Goal: Information Seeking & Learning: Learn about a topic

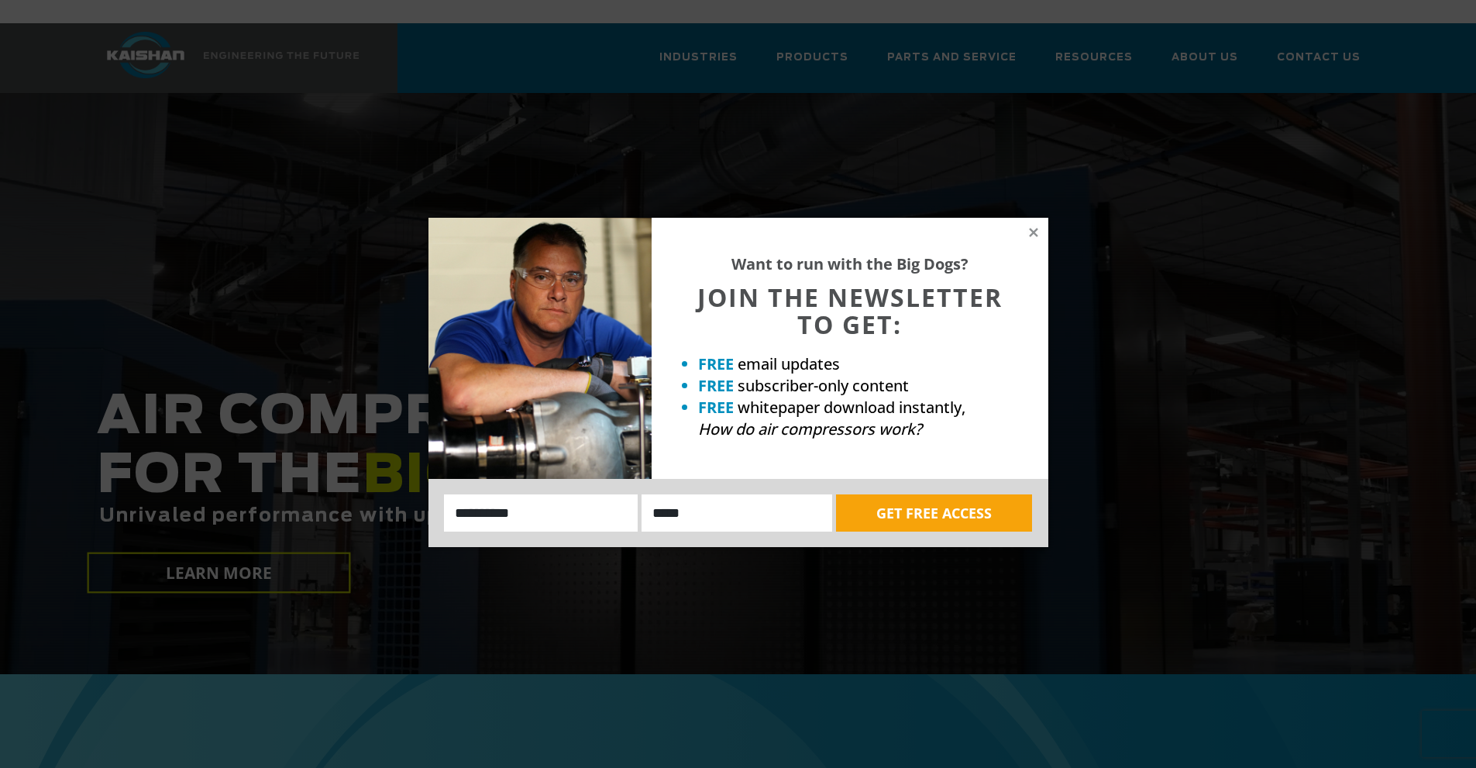
drag, startPoint x: 1031, startPoint y: 228, endPoint x: 923, endPoint y: 228, distance: 107.7
click at [923, 228] on div "Want to run with the Big Dogs? JOIN THE NEWSLETTER TO GET: FREE email updates F…" at bounding box center [738, 382] width 620 height 329
click at [1034, 230] on icon at bounding box center [1033, 232] width 9 height 9
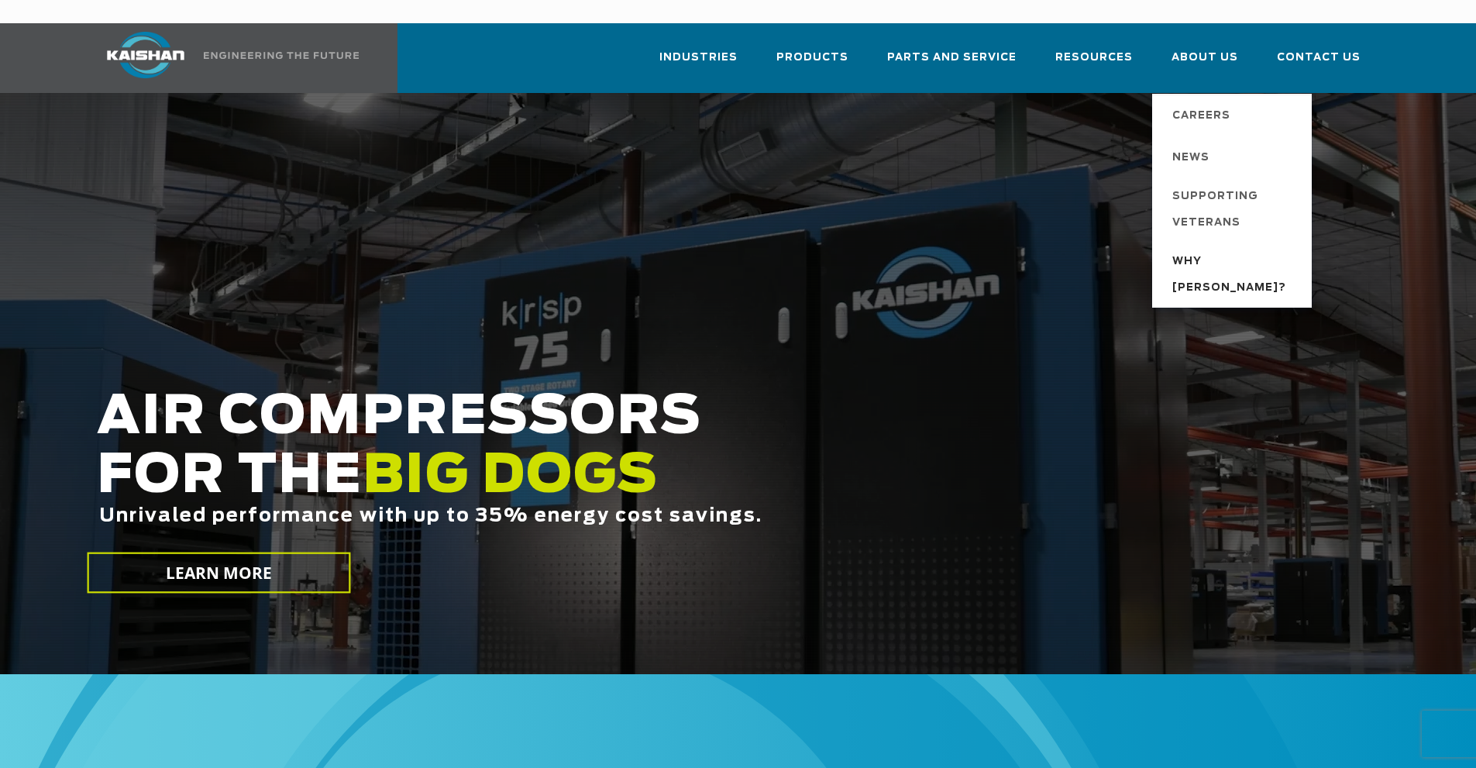
click at [1190, 249] on span "Why [PERSON_NAME]?" at bounding box center [1234, 275] width 124 height 53
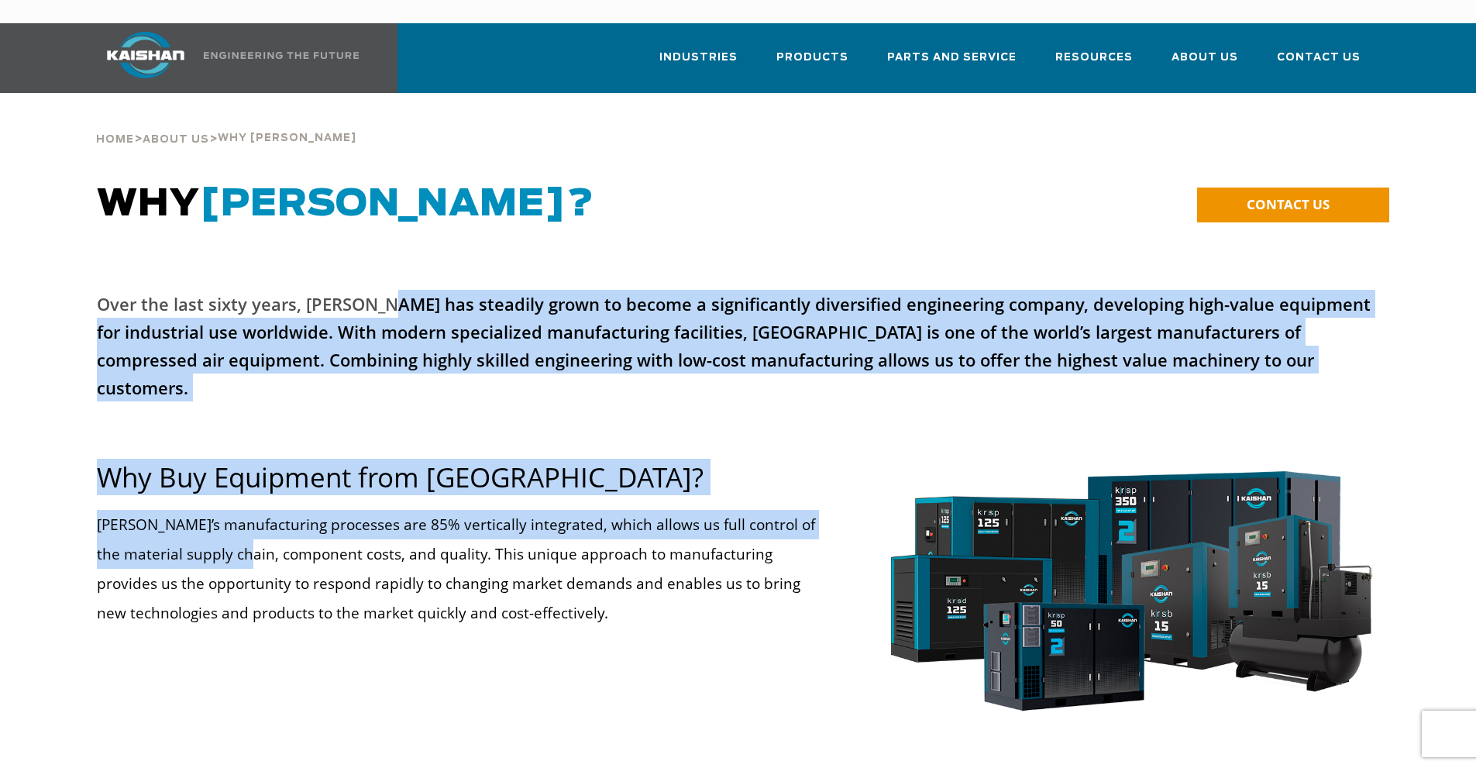
drag, startPoint x: 385, startPoint y: 287, endPoint x: 262, endPoint y: 504, distance: 249.4
click at [262, 504] on div "Over the last sixty years, Kaishan has steadily grown to become a significantly…" at bounding box center [738, 526] width 1301 height 472
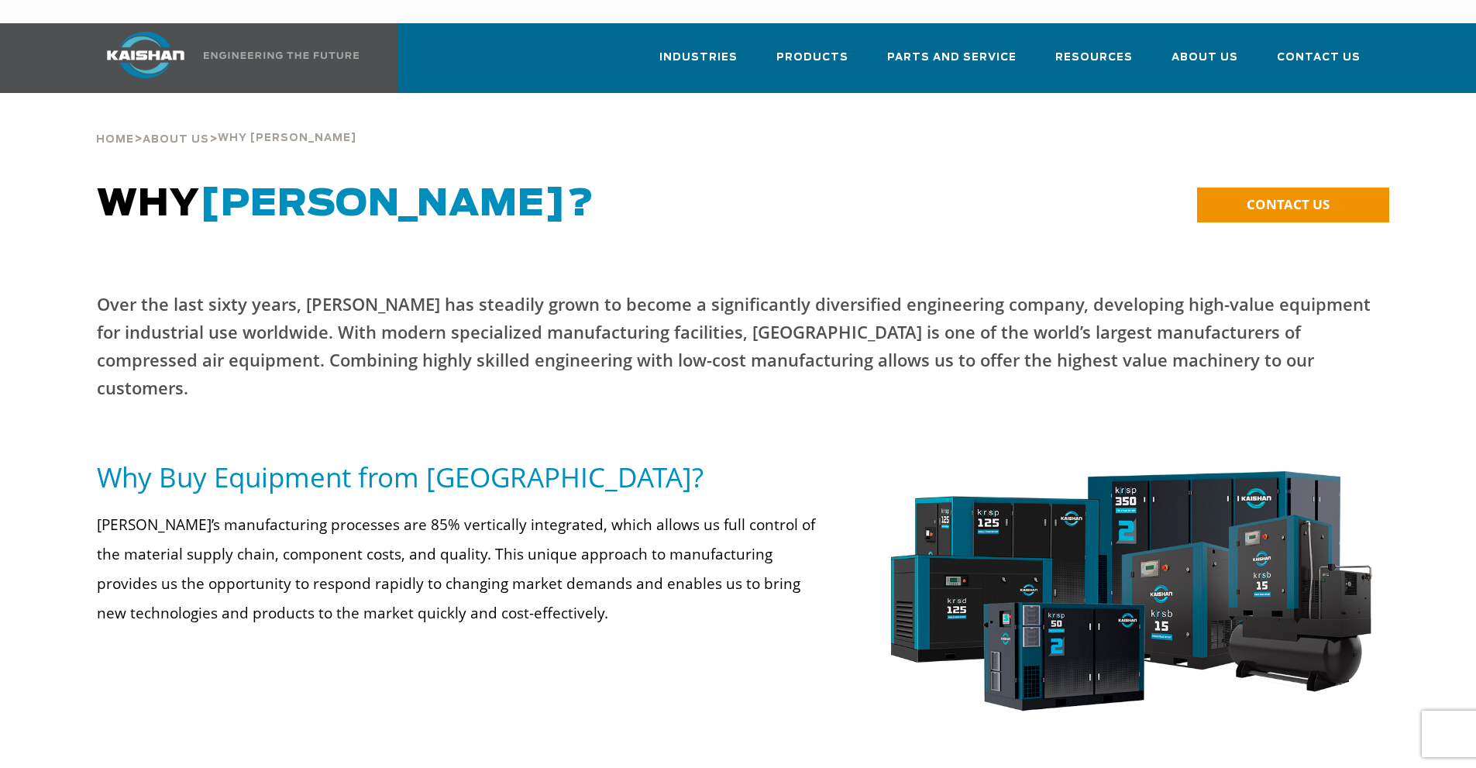
click at [294, 510] on p "Kaishan’s manufacturing processes are 85% vertically integrated, which allows u…" at bounding box center [462, 569] width 731 height 118
click at [1203, 187] on span "Supporting Veterans" at bounding box center [1234, 210] width 124 height 53
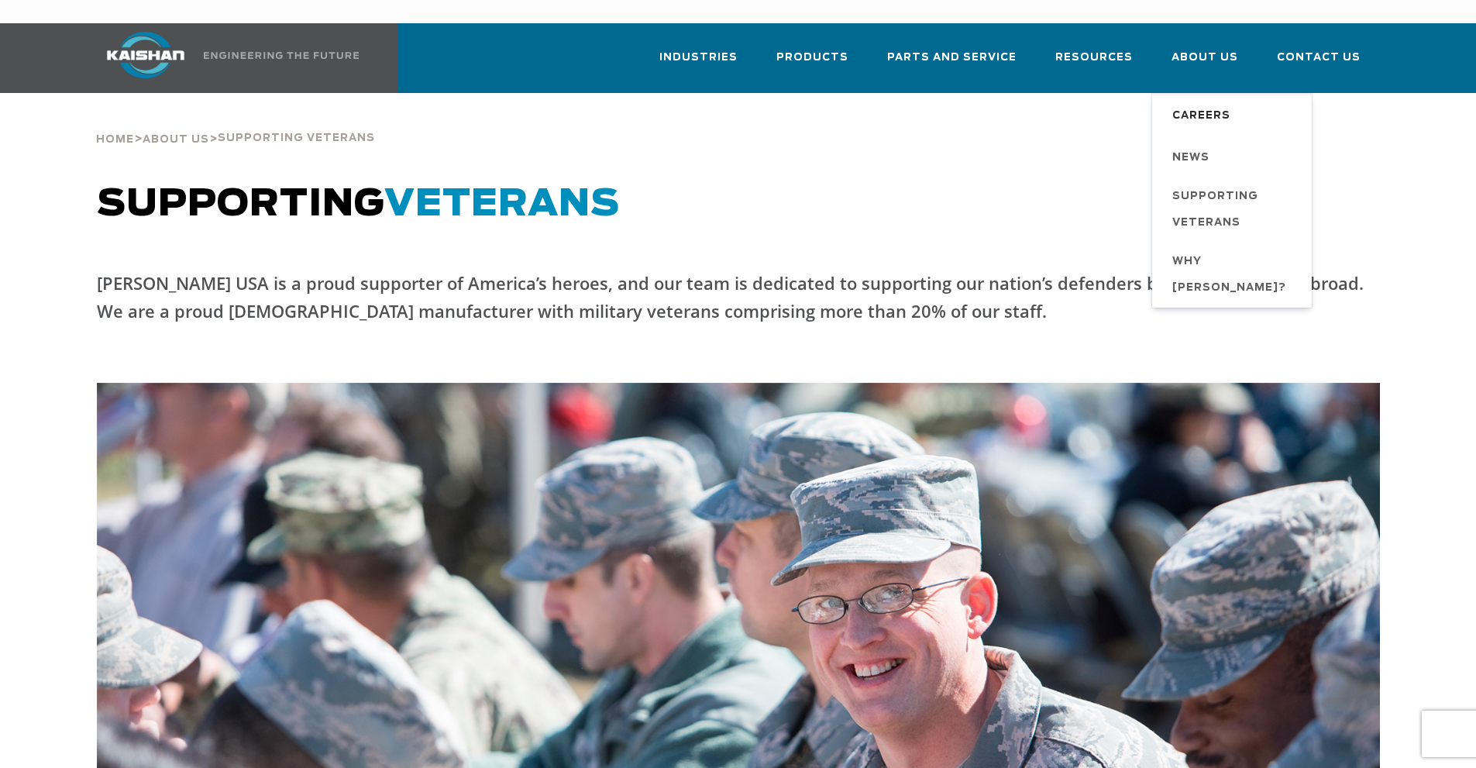
click at [1201, 103] on span "Careers" at bounding box center [1201, 116] width 58 height 26
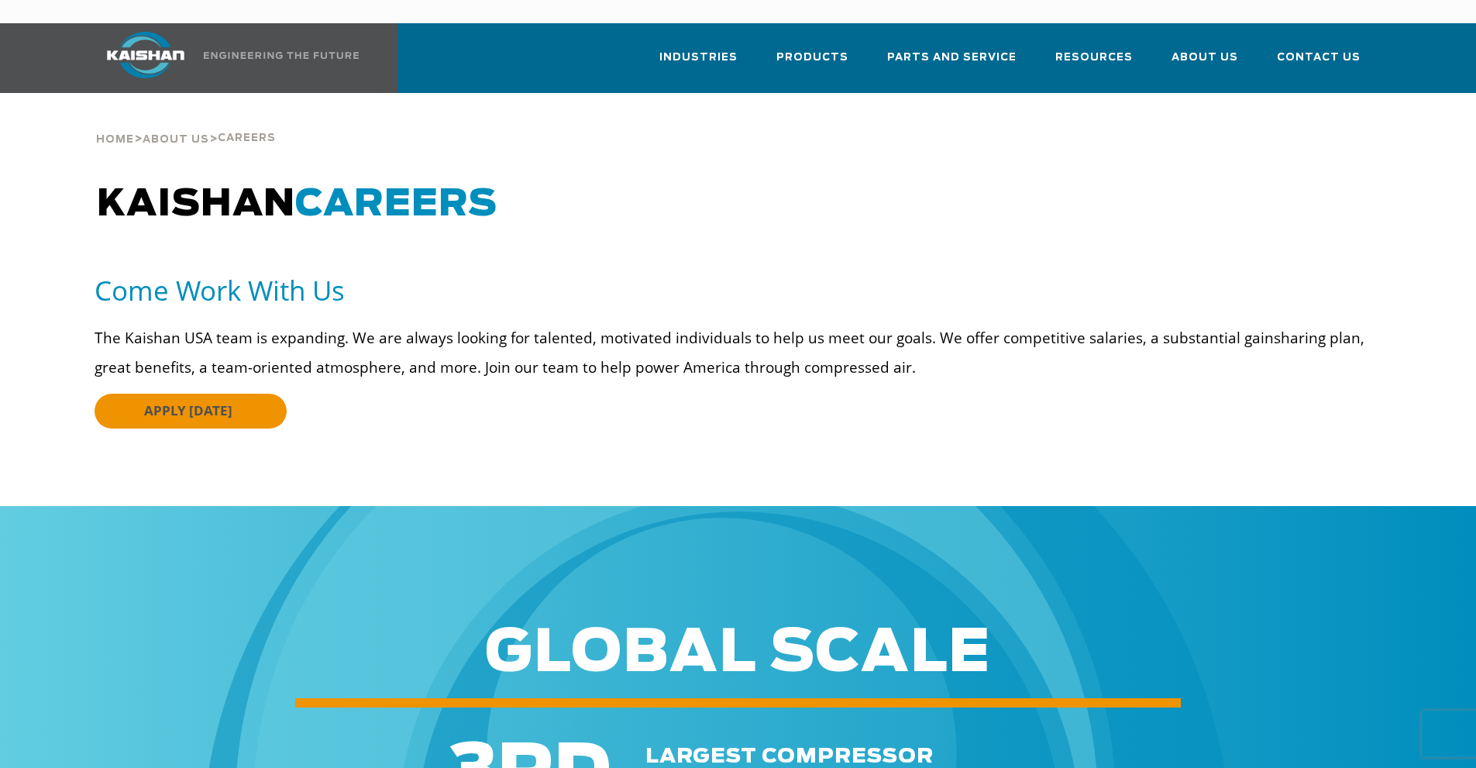
click at [233, 393] on link "APPLY TODAY" at bounding box center [190, 410] width 192 height 35
click at [1199, 145] on span "News" at bounding box center [1190, 158] width 37 height 26
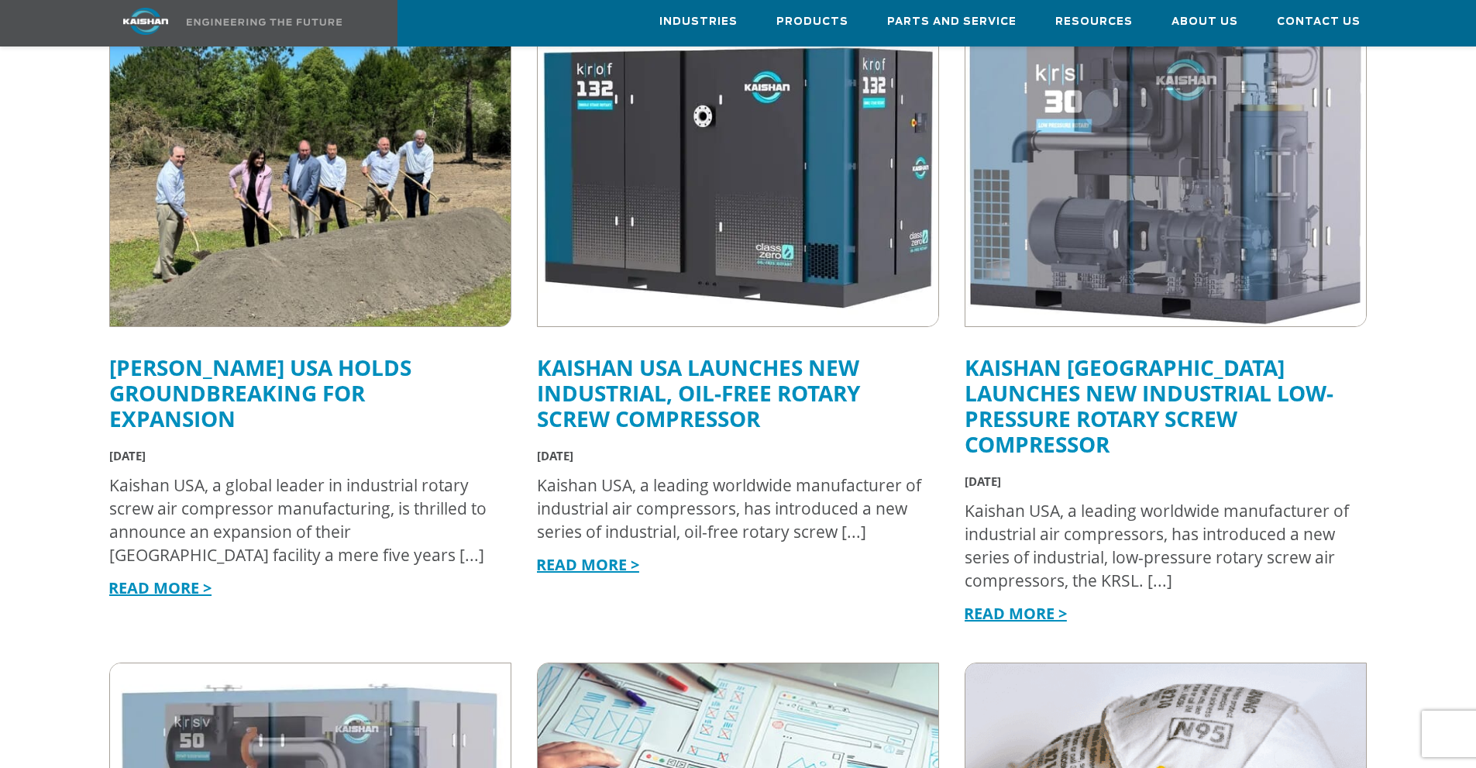
scroll to position [517, 0]
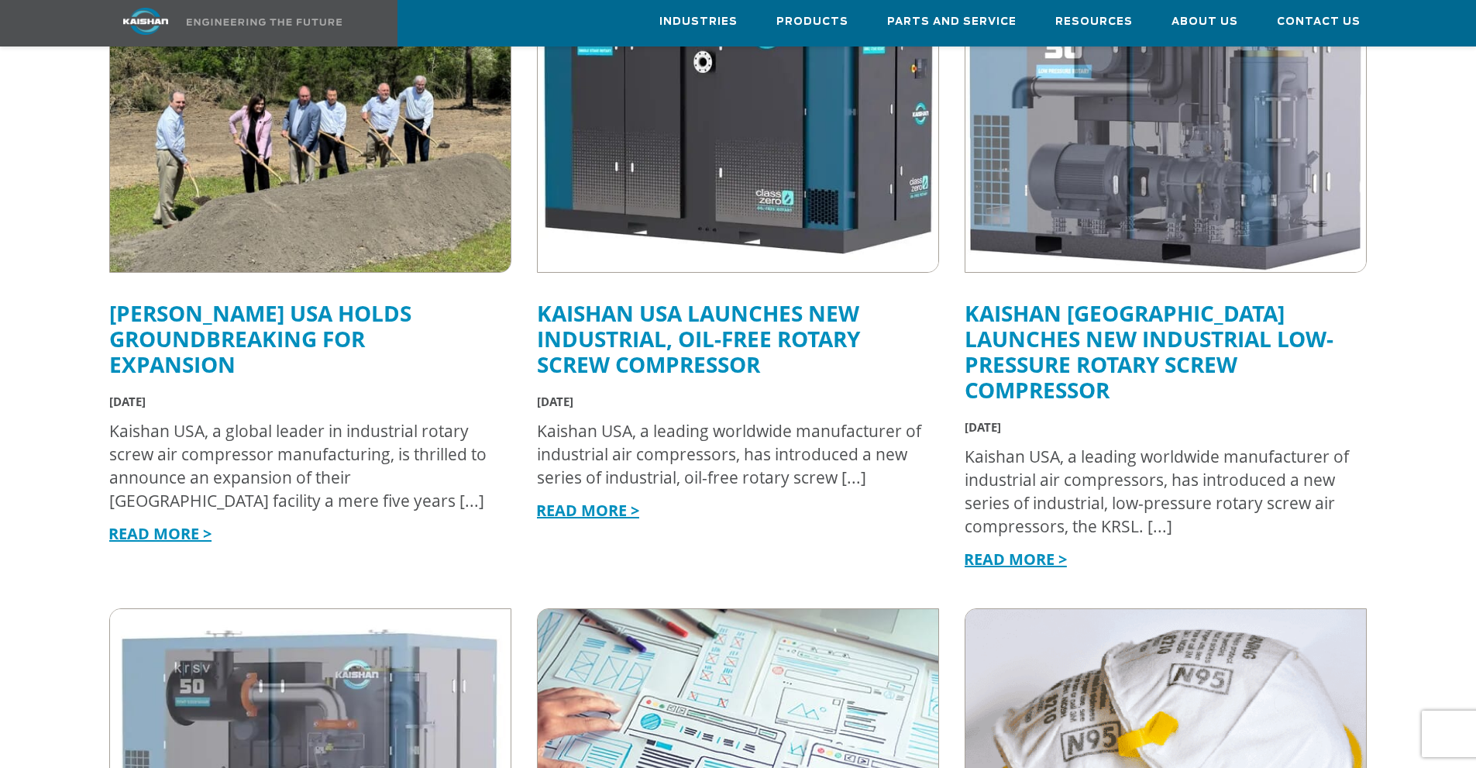
click at [208, 298] on link "Kaishan USA Holds Groundbreaking for Expansion" at bounding box center [260, 338] width 302 height 81
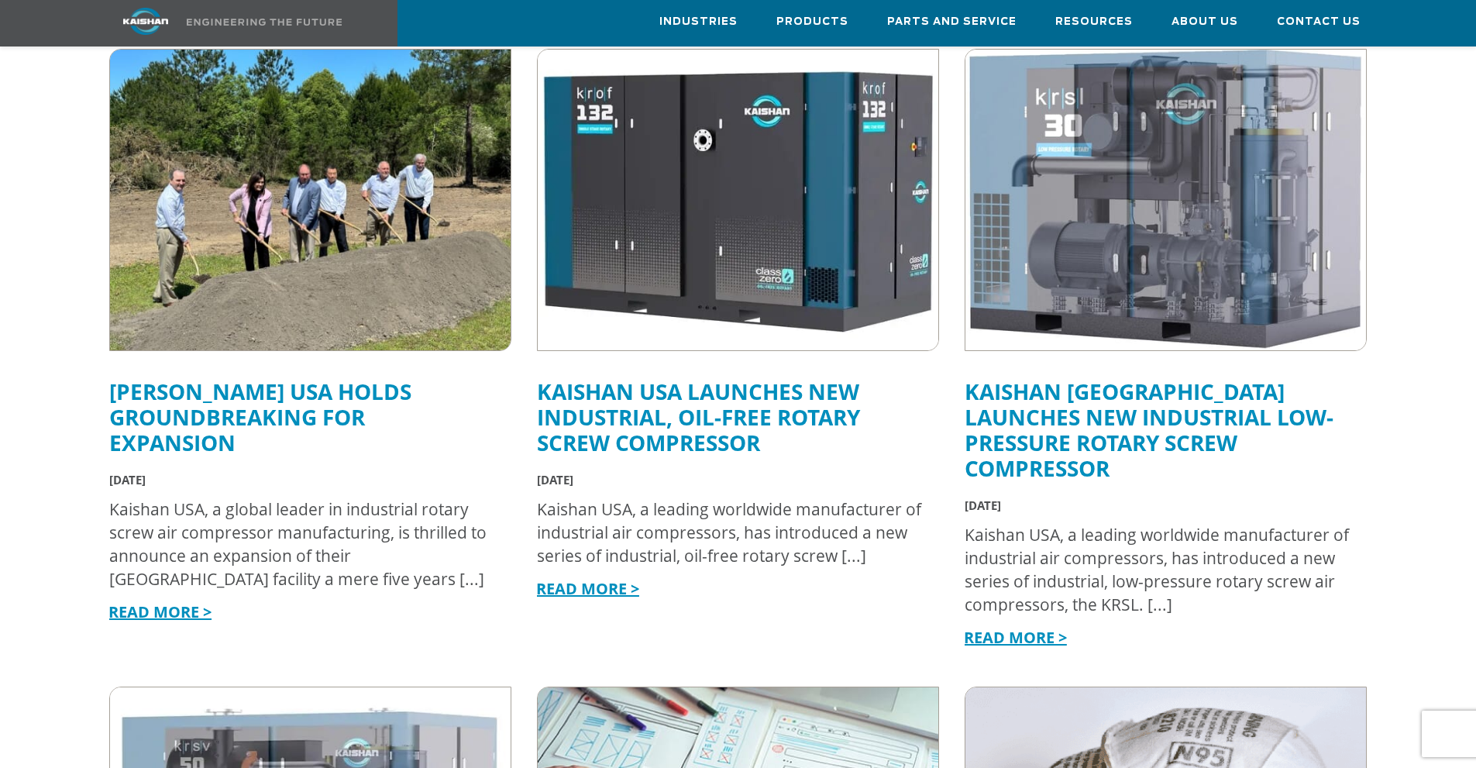
scroll to position [387, 0]
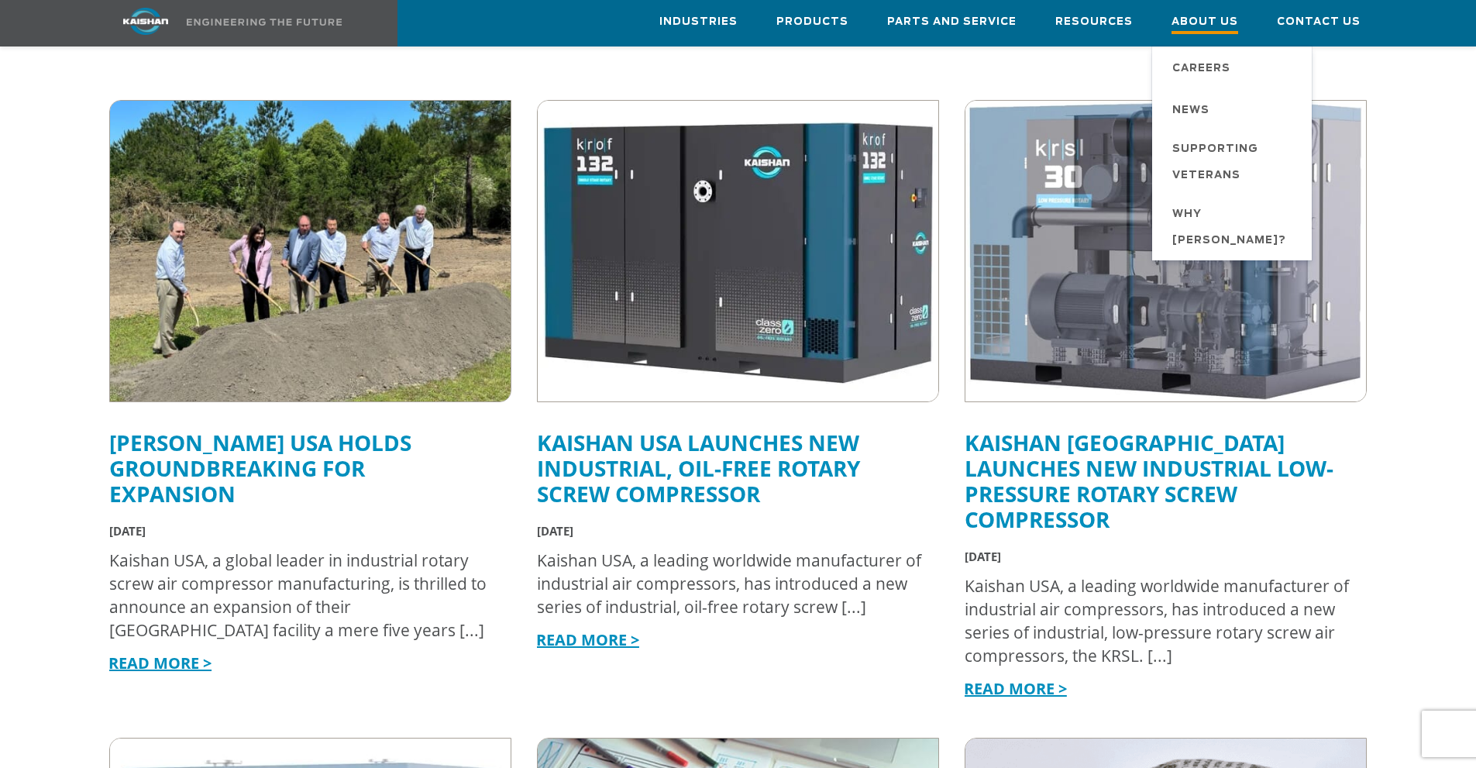
click at [1198, 25] on span "About Us" at bounding box center [1204, 23] width 67 height 21
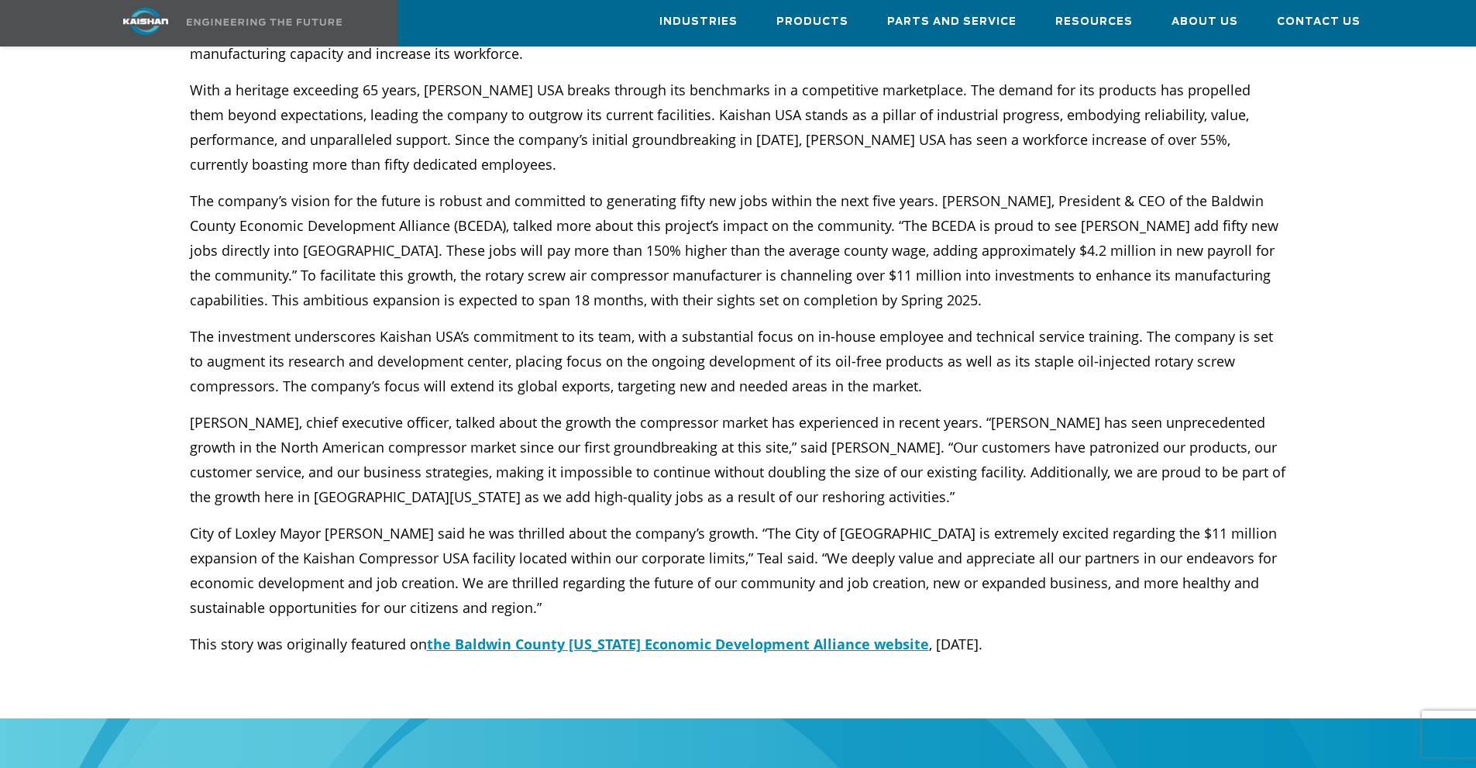
scroll to position [387, 0]
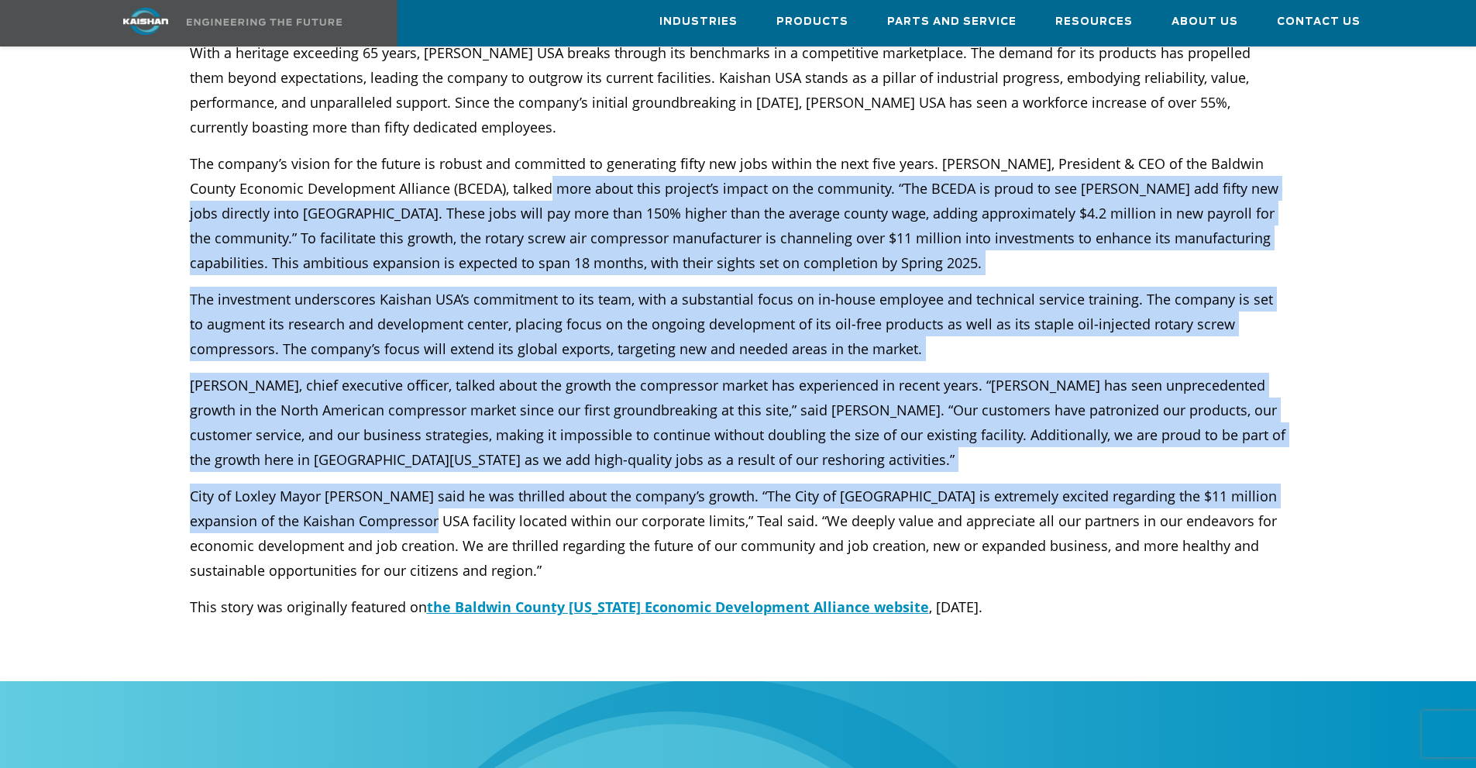
drag, startPoint x: 524, startPoint y: 168, endPoint x: 390, endPoint y: 500, distance: 358.3
click at [390, 500] on div "Kaishan USA, a global leader in industrial rotary screw air compressor manufact…" at bounding box center [738, 286] width 1097 height 665
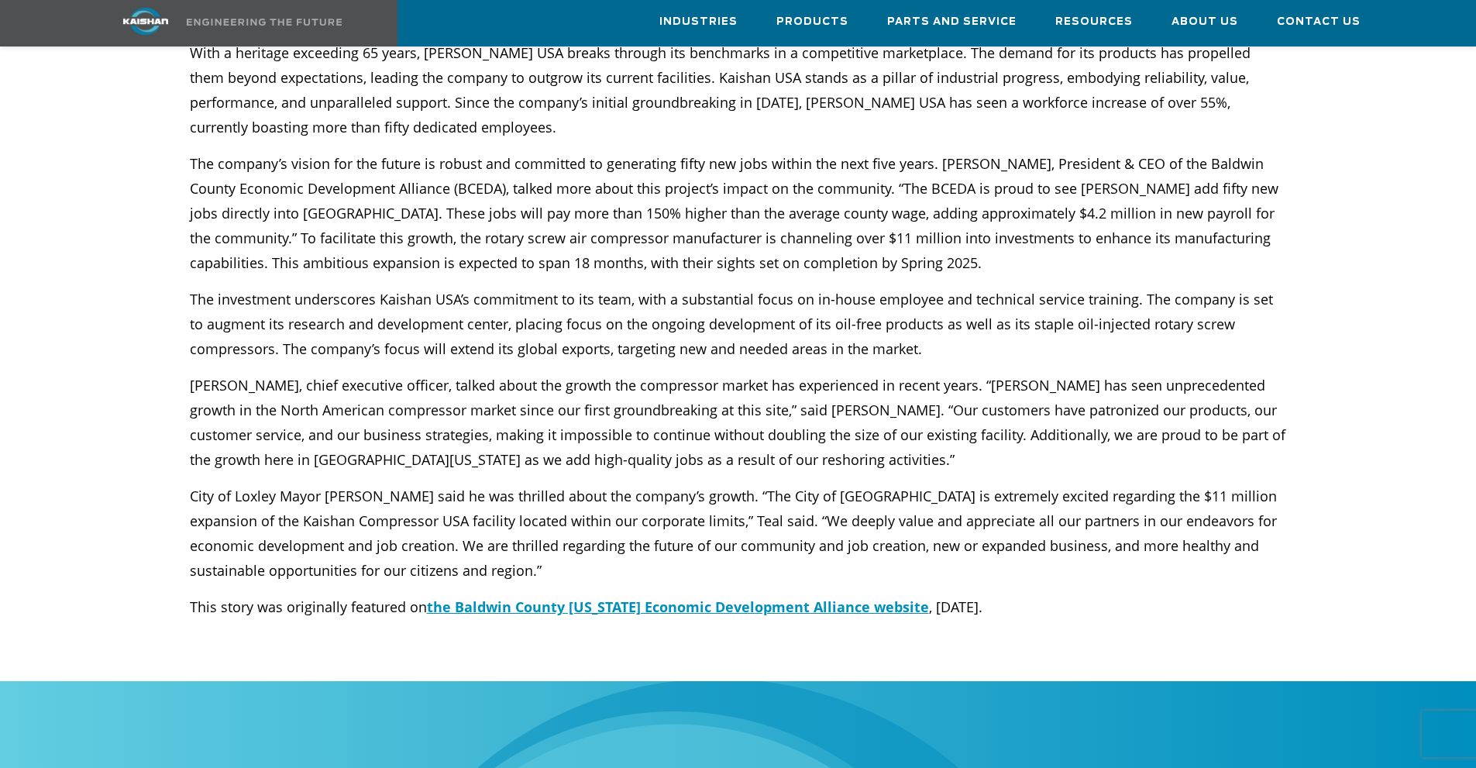
click at [457, 497] on span "City of Loxley Mayor Richard Teal said he was thrilled about the company’s grow…" at bounding box center [733, 532] width 1087 height 93
drag, startPoint x: 277, startPoint y: 471, endPoint x: 191, endPoint y: 470, distance: 86.0
click at [191, 486] on span "City of Loxley Mayor Richard Teal said he was thrilled about the company’s grow…" at bounding box center [733, 532] width 1087 height 93
click at [478, 256] on div "Kaishan USA, a global leader in industrial rotary screw air compressor manufact…" at bounding box center [738, 286] width 1097 height 665
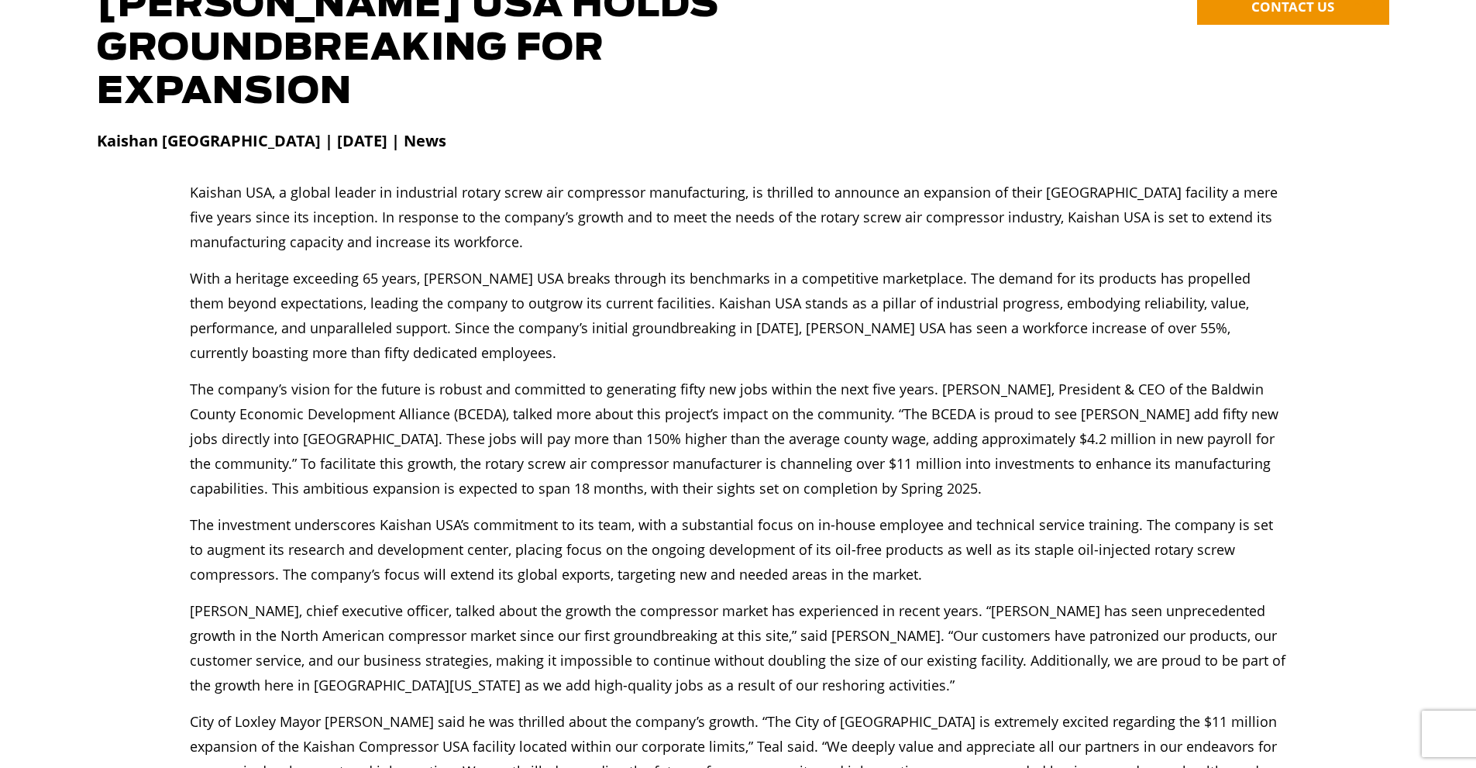
scroll to position [0, 0]
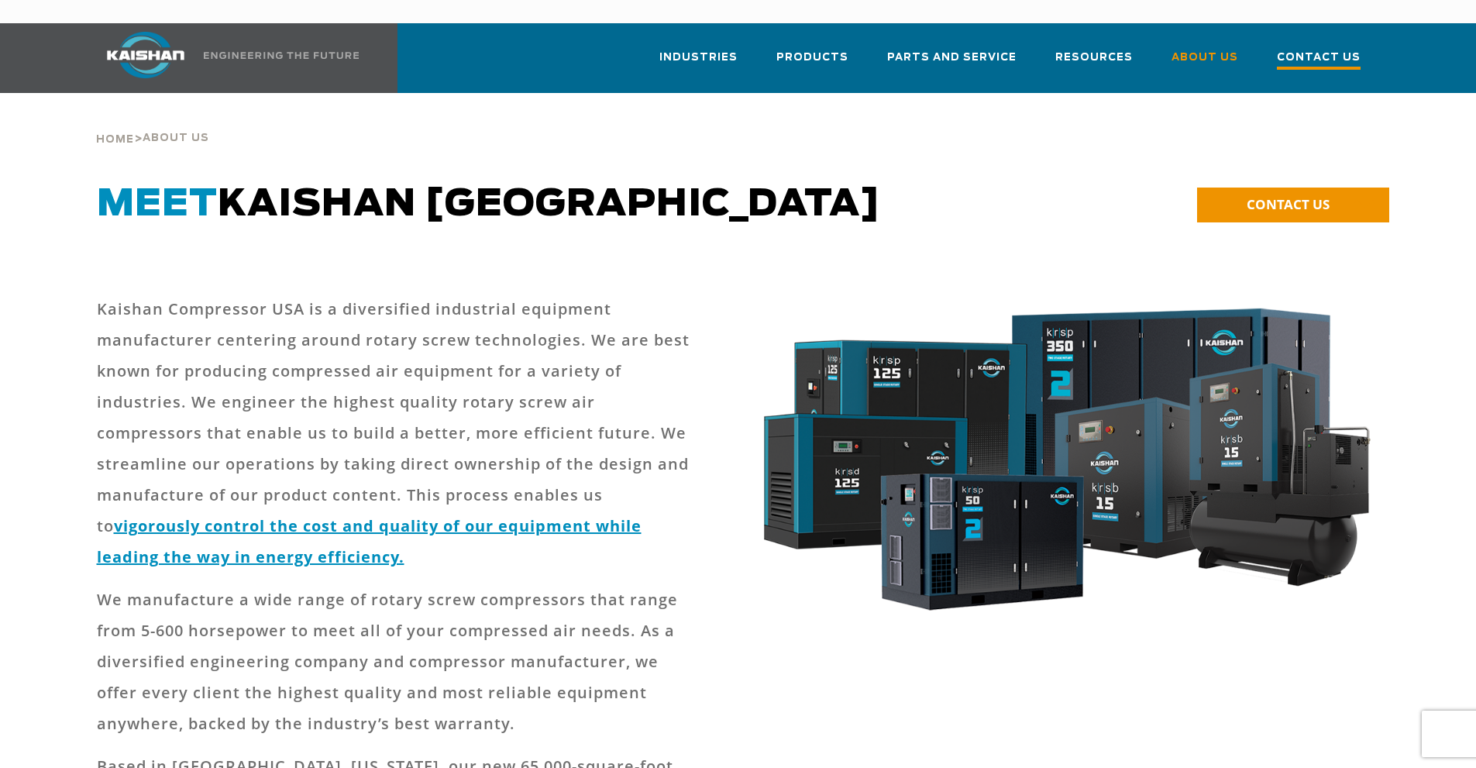
click at [1295, 49] on span "Contact Us" at bounding box center [1319, 59] width 84 height 21
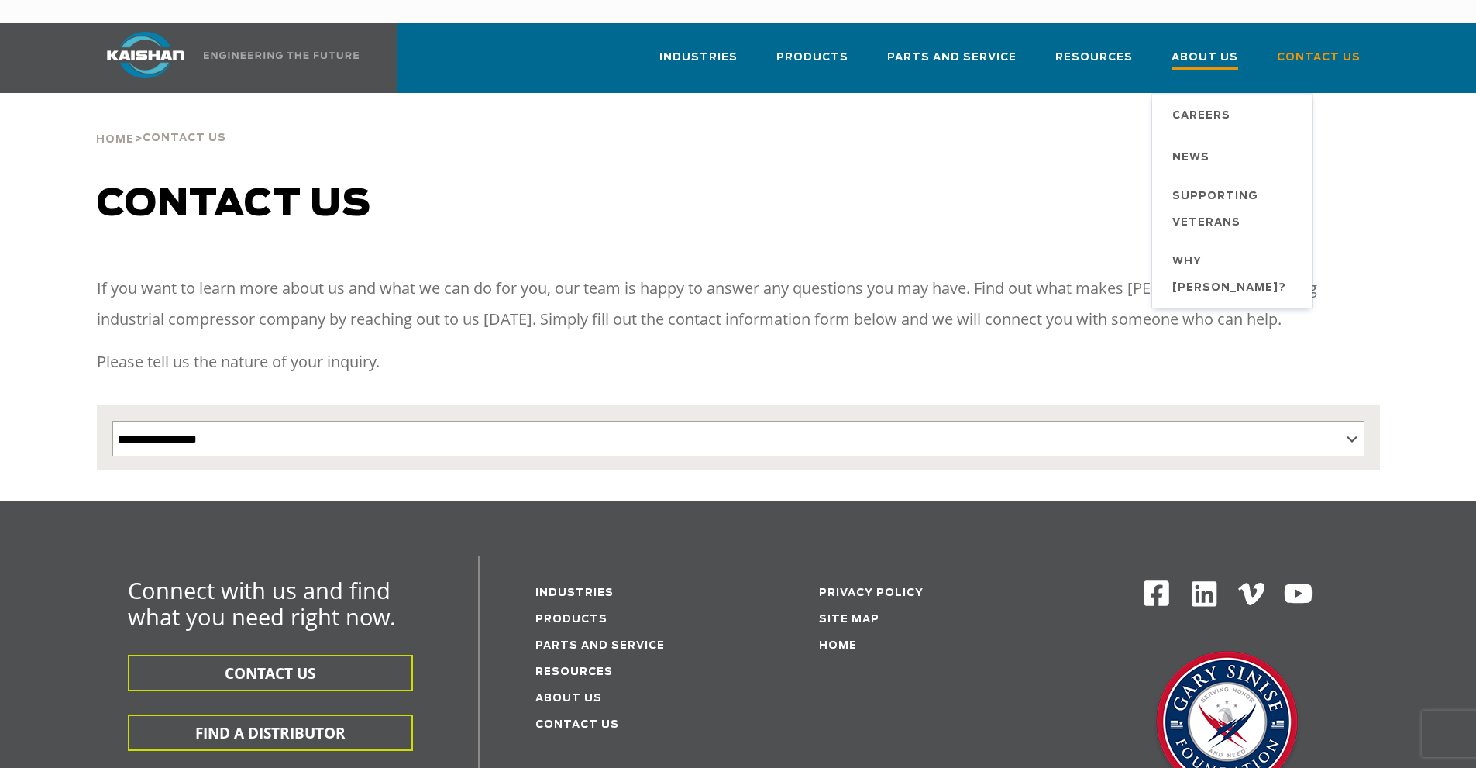
click at [1222, 49] on span "About Us" at bounding box center [1204, 59] width 67 height 21
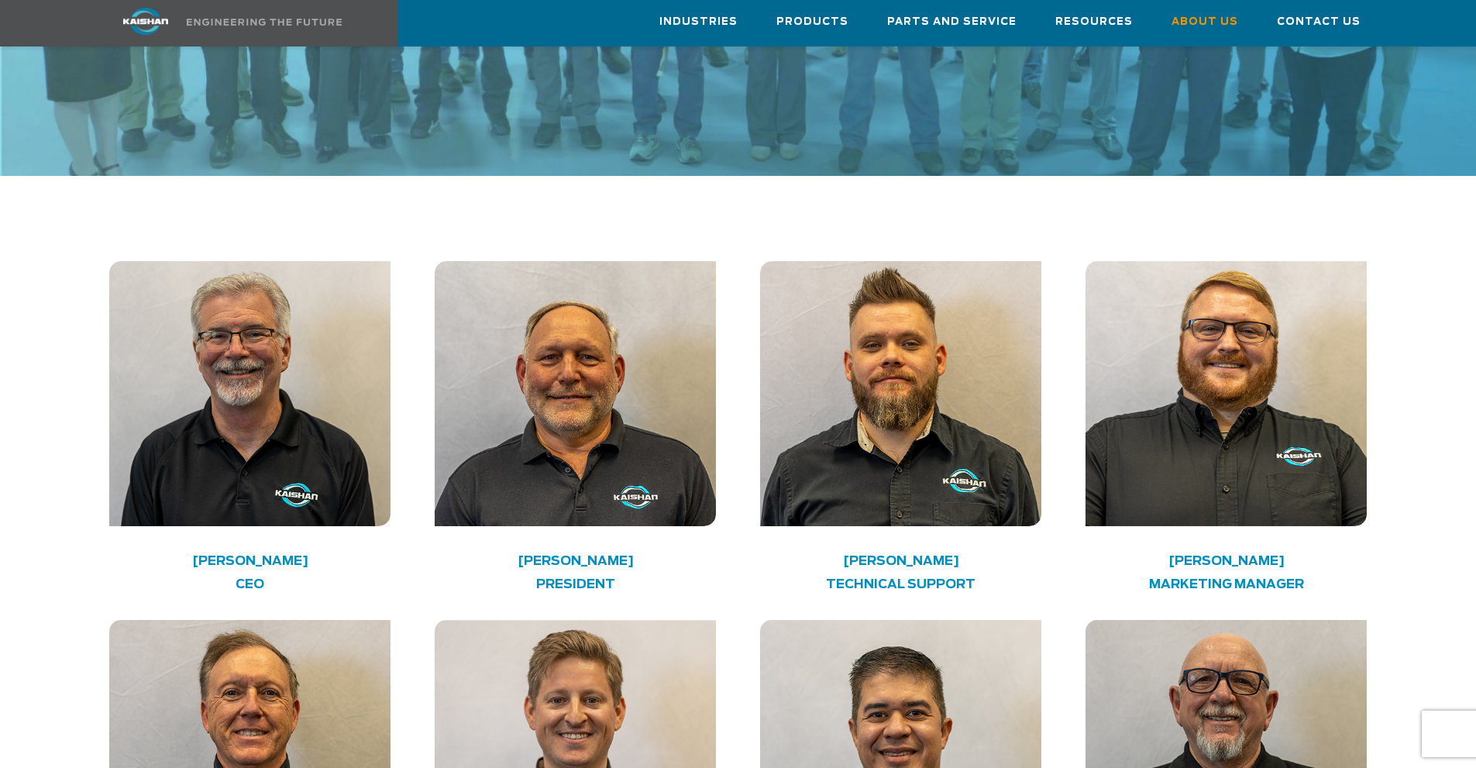
scroll to position [2194, 0]
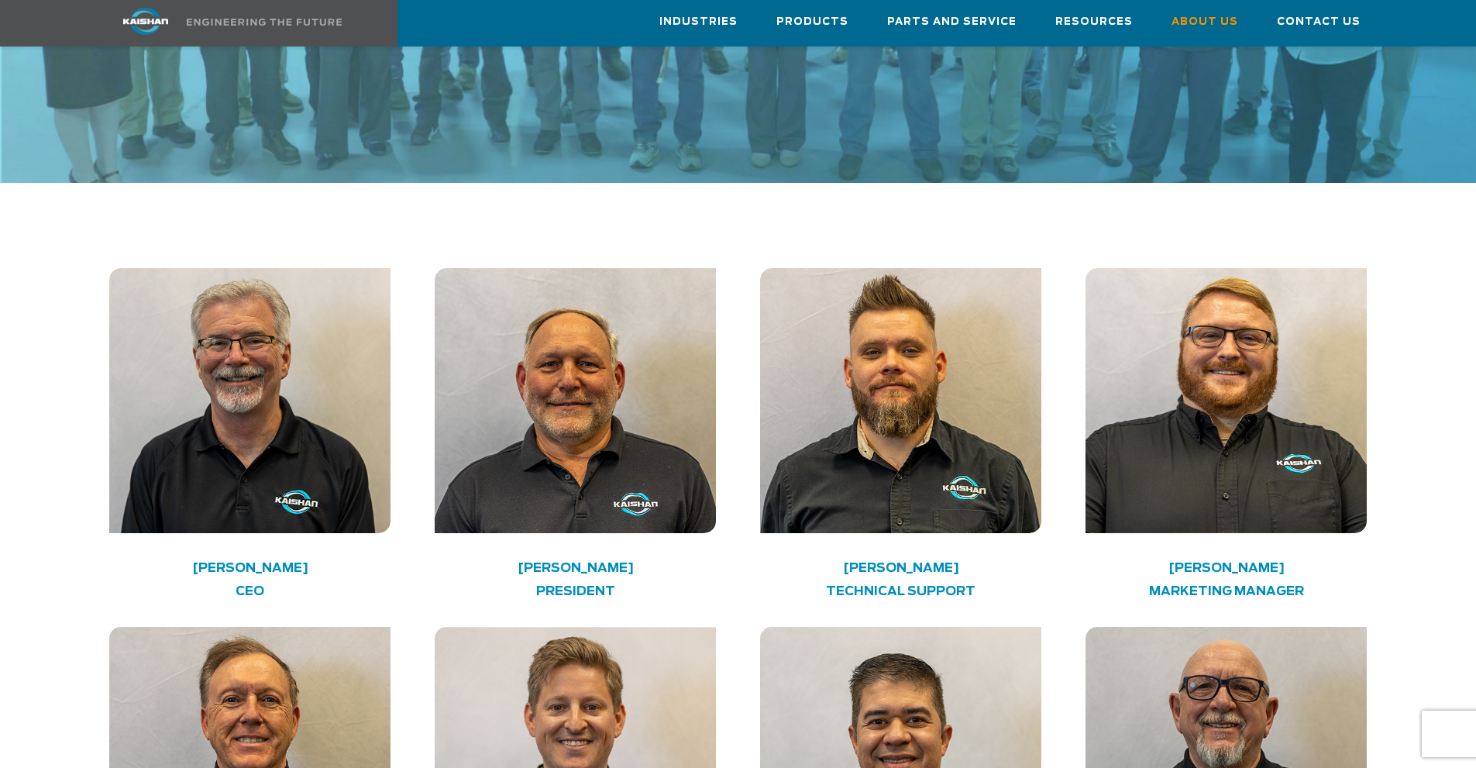
click at [1232, 564] on h4 "[PERSON_NAME]" at bounding box center [1226, 568] width 225 height 8
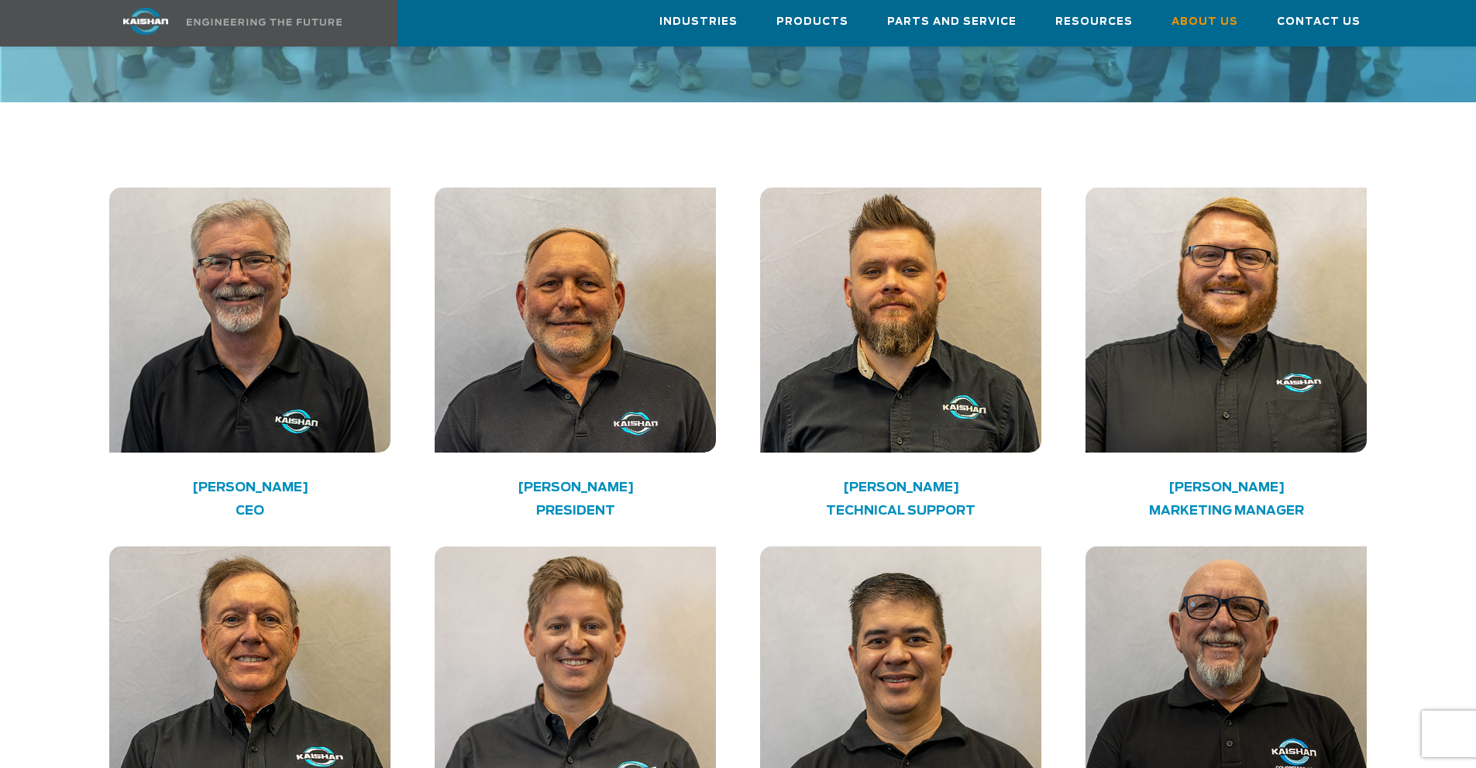
scroll to position [2324, 0]
